Goal: Transaction & Acquisition: Purchase product/service

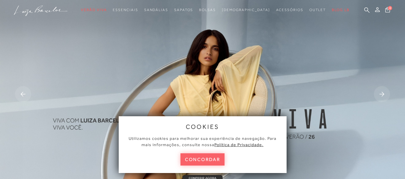
drag, startPoint x: 0, startPoint y: 0, endPoint x: 209, endPoint y: 160, distance: 263.7
click at [209, 160] on button "concordar" at bounding box center [202, 160] width 44 height 12
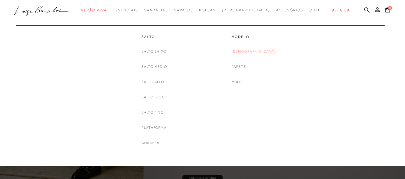
click at [254, 52] on link "[DEMOGRAPHIC_DATA]" at bounding box center [253, 52] width 44 height 6
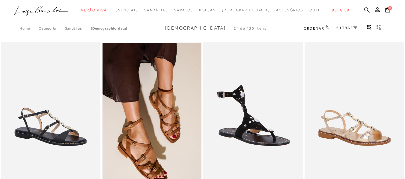
click at [364, 9] on icon at bounding box center [366, 10] width 5 height 6
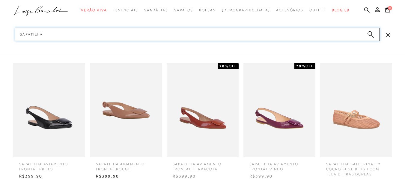
type input "sapatilha"
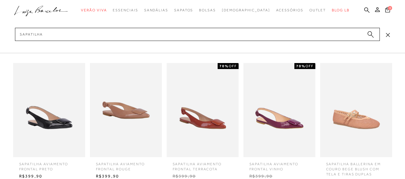
click at [370, 37] on icon "submit" at bounding box center [370, 34] width 7 height 7
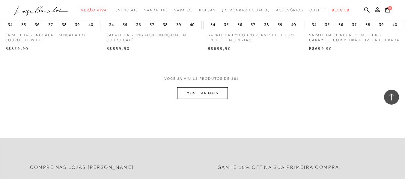
scroll to position [599, 0]
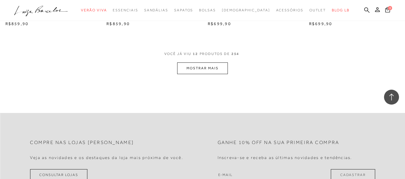
click at [198, 69] on button "MOSTRAR MAIS" at bounding box center [202, 69] width 50 height 12
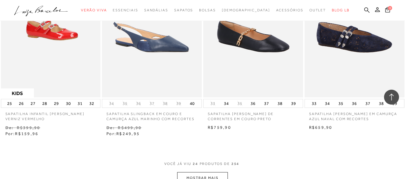
scroll to position [1168, 0]
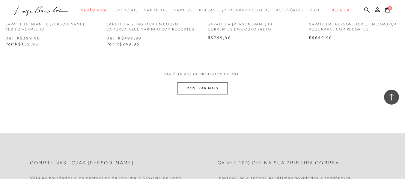
click at [201, 89] on button "MOSTRAR MAIS" at bounding box center [202, 89] width 50 height 12
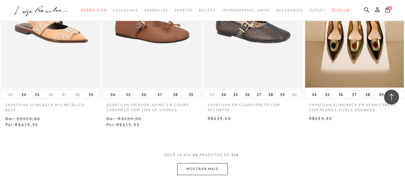
scroll to position [1738, 0]
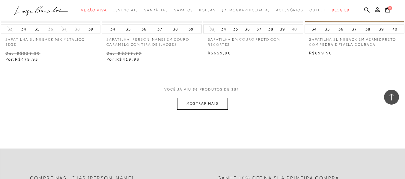
click at [198, 107] on button "MOSTRAR MAIS" at bounding box center [202, 104] width 50 height 12
